Goal: Navigation & Orientation: Find specific page/section

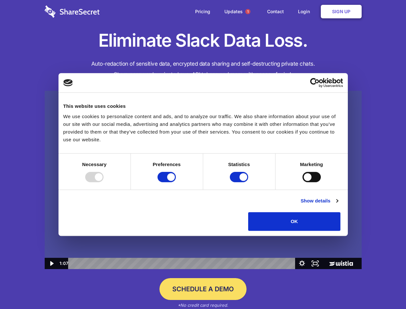
click at [203, 154] on img at bounding box center [203, 180] width 317 height 178
click at [103, 182] on div at bounding box center [94, 177] width 18 height 10
click at [176, 182] on input "Preferences" at bounding box center [166, 177] width 18 height 10
checkbox input "false"
click at [240, 182] on input "Statistics" at bounding box center [239, 177] width 18 height 10
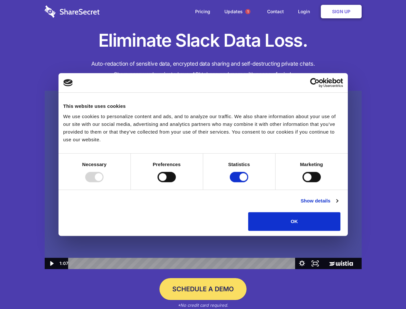
checkbox input "false"
click at [302, 182] on input "Marketing" at bounding box center [311, 177] width 18 height 10
checkbox input "true"
click at [338, 204] on link "Show details" at bounding box center [318, 201] width 37 height 8
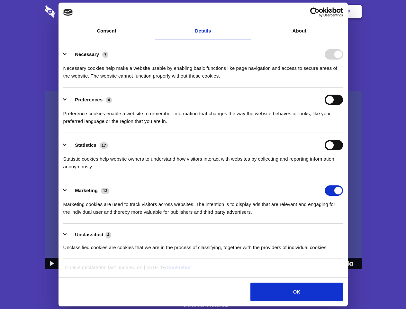
click at [343, 80] on div "Necessary cookies help make a website usable by enabling basic functions like p…" at bounding box center [203, 69] width 280 height 20
click at [247, 12] on span "1" at bounding box center [247, 11] width 5 height 5
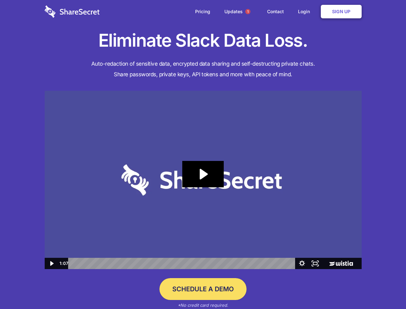
click at [203, 180] on icon "Play Video: Sharesecret Slack Extension" at bounding box center [202, 174] width 41 height 26
